Goal: Information Seeking & Learning: Learn about a topic

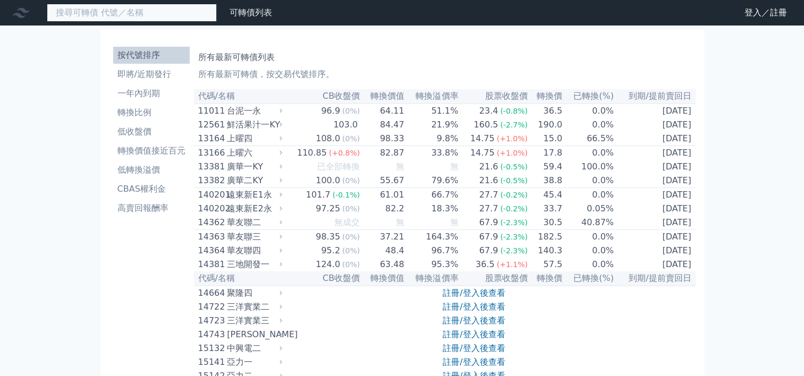
click at [146, 12] on input at bounding box center [132, 13] width 170 height 18
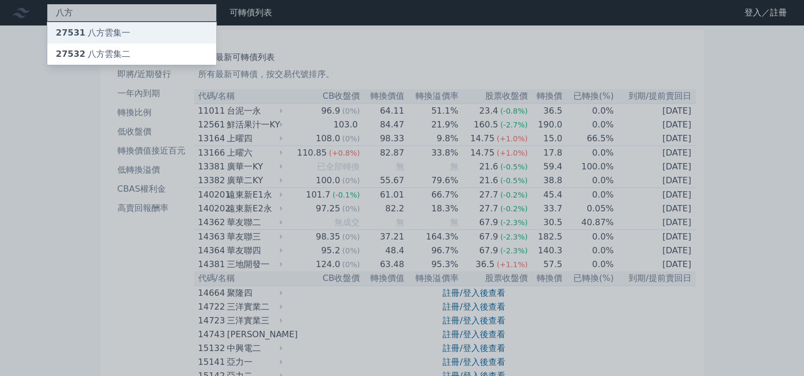
type input "八方"
click at [140, 39] on div "27531 八方雲集一" at bounding box center [131, 32] width 169 height 21
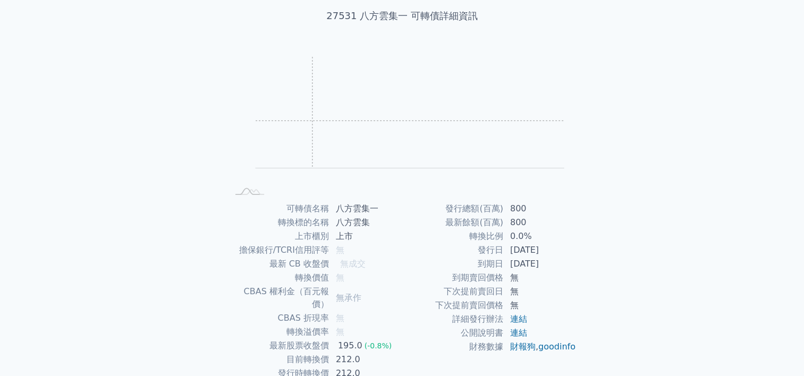
scroll to position [106, 0]
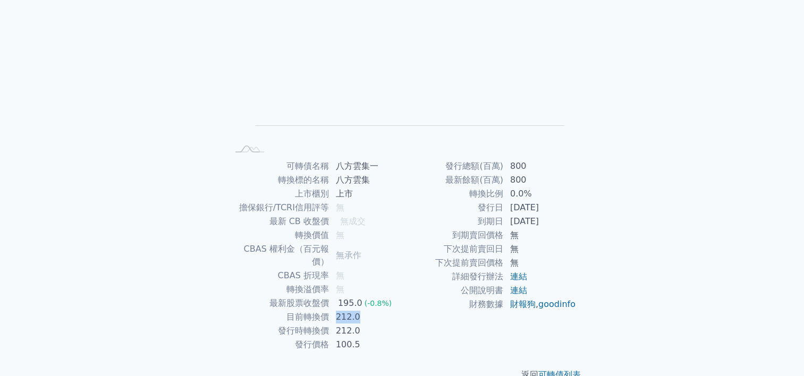
drag, startPoint x: 333, startPoint y: 304, endPoint x: 360, endPoint y: 302, distance: 26.6
click at [360, 310] on td "212.0" at bounding box center [366, 317] width 73 height 14
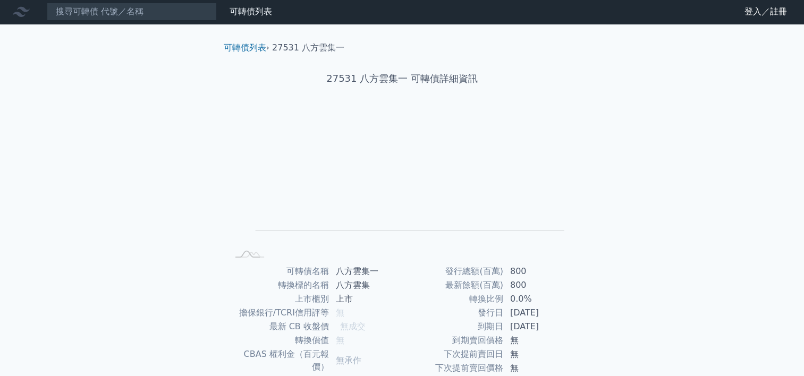
scroll to position [0, 0]
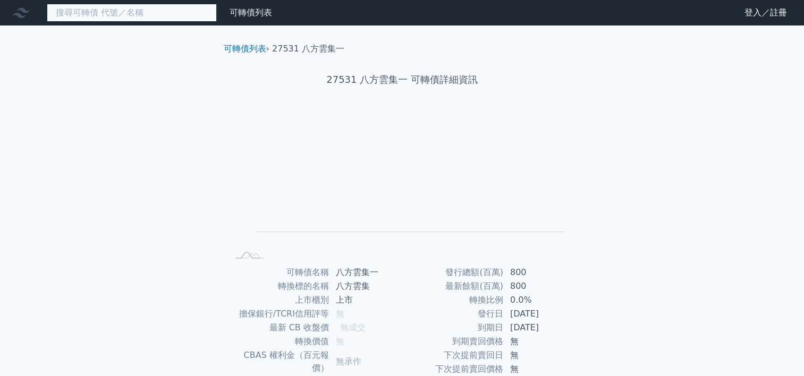
click at [130, 12] on input at bounding box center [132, 13] width 170 height 18
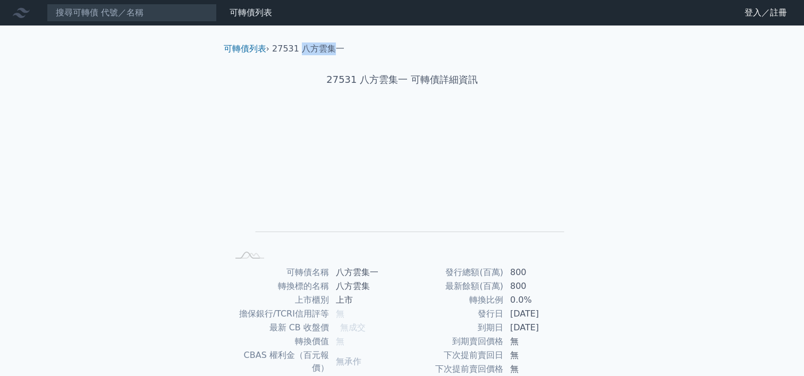
drag, startPoint x: 302, startPoint y: 51, endPoint x: 334, endPoint y: 50, distance: 31.4
click at [334, 50] on li "27531 八方雲集一" at bounding box center [308, 49] width 72 height 13
copy li "八方雲集"
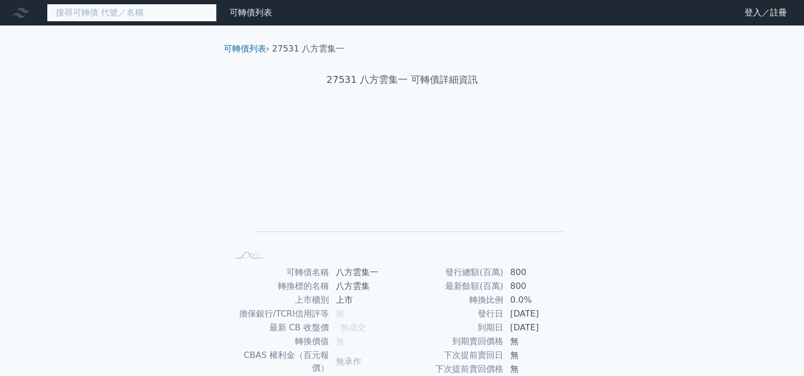
click at [125, 17] on input at bounding box center [132, 13] width 170 height 18
paste input "八方雲集"
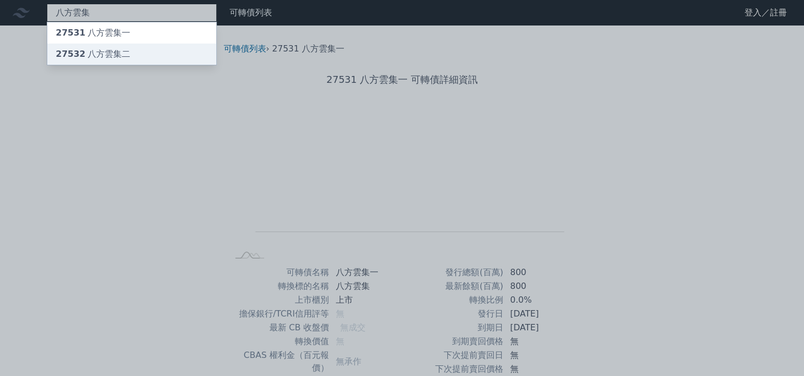
type input "八方雲集"
click at [121, 45] on div "27532 八方雲集二" at bounding box center [131, 54] width 169 height 21
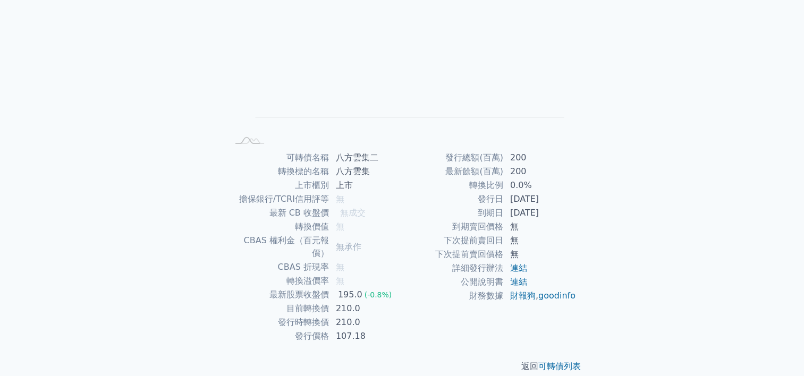
scroll to position [116, 0]
